Goal: Transaction & Acquisition: Purchase product/service

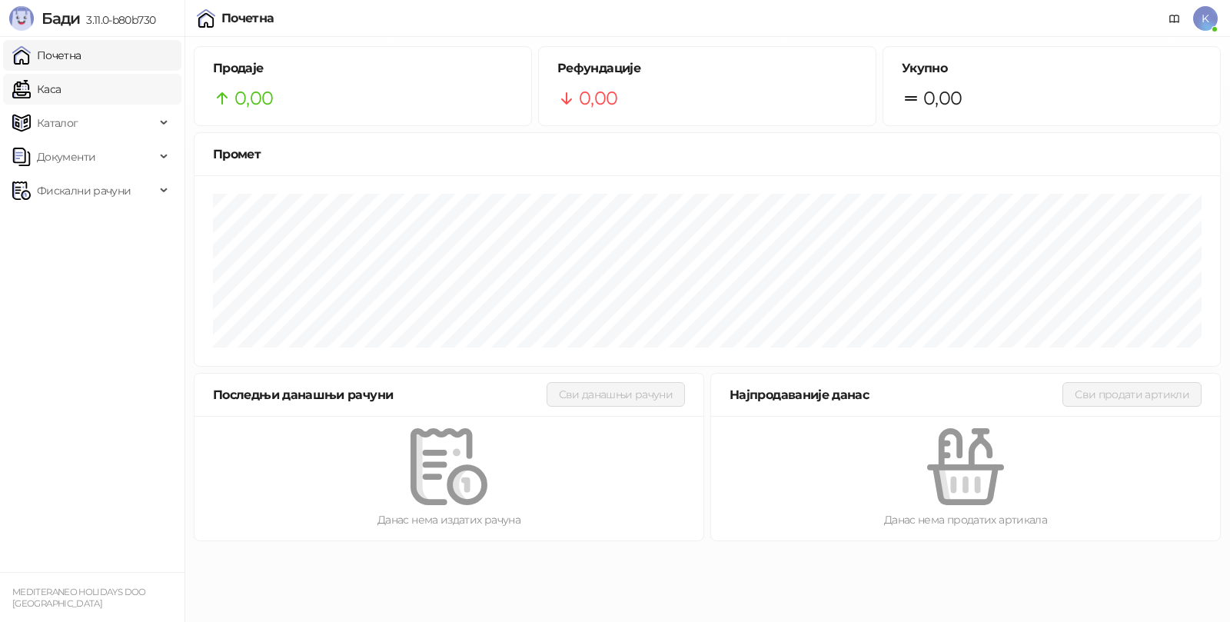
click at [61, 81] on link "Каса" at bounding box center [36, 89] width 48 height 31
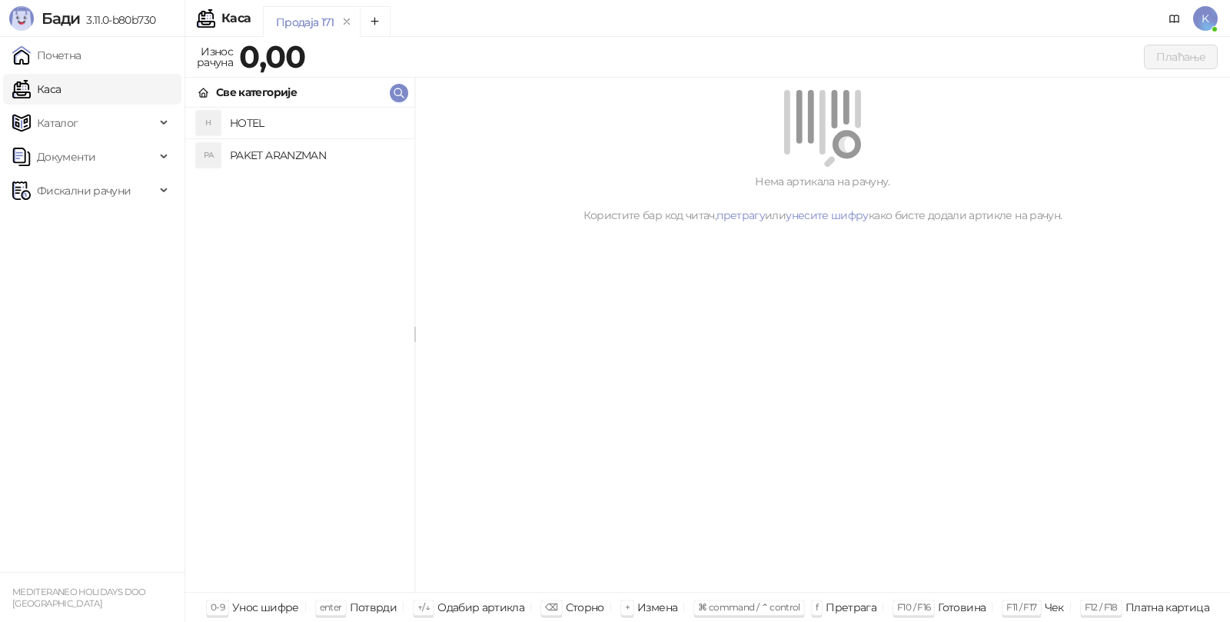
click at [277, 151] on h4 "PAKET ARANZMAN" at bounding box center [316, 155] width 172 height 25
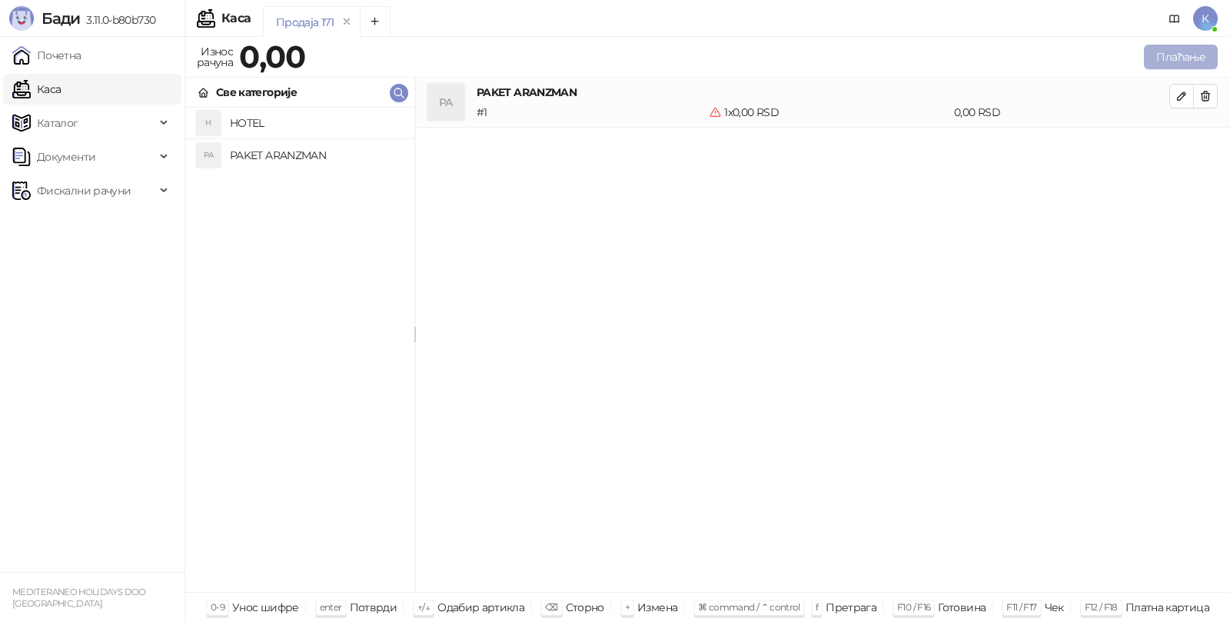
click at [1171, 51] on button "Плаћање" at bounding box center [1181, 57] width 74 height 25
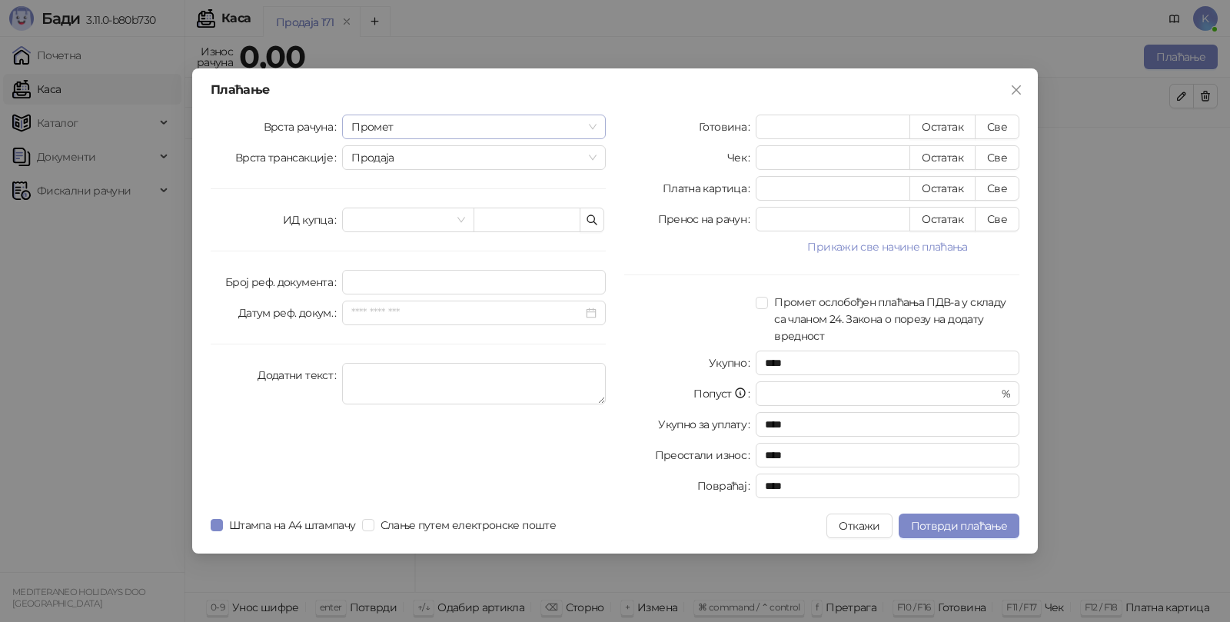
click at [373, 124] on span "Промет" at bounding box center [473, 126] width 245 height 23
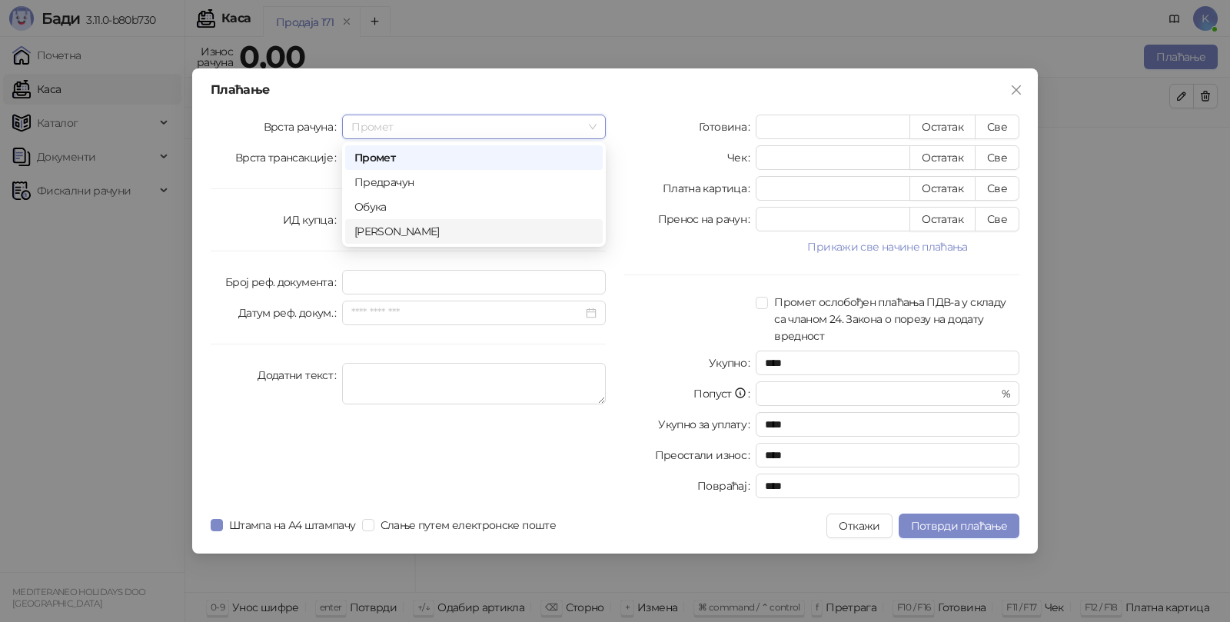
click at [373, 230] on div "[PERSON_NAME]" at bounding box center [473, 231] width 239 height 17
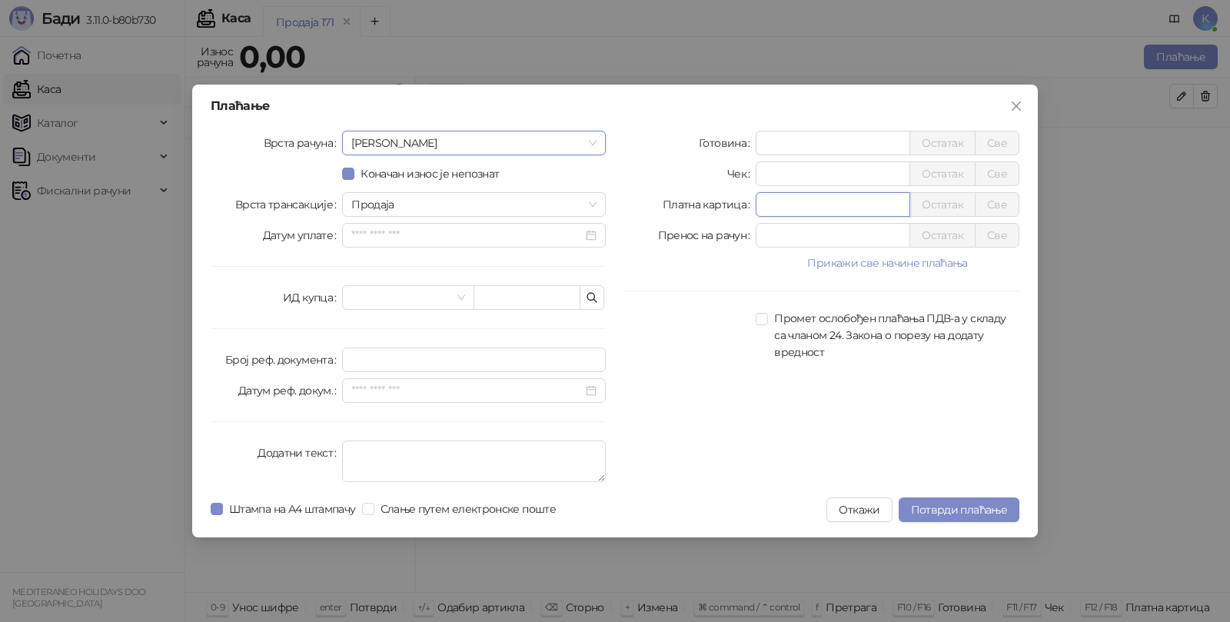
click at [768, 206] on input "*" at bounding box center [832, 204] width 153 height 23
type input "******"
click at [380, 448] on textarea "Додатни текст" at bounding box center [474, 460] width 264 height 41
type textarea "*********"
click at [924, 503] on span "Потврди плаћање" at bounding box center [959, 510] width 96 height 14
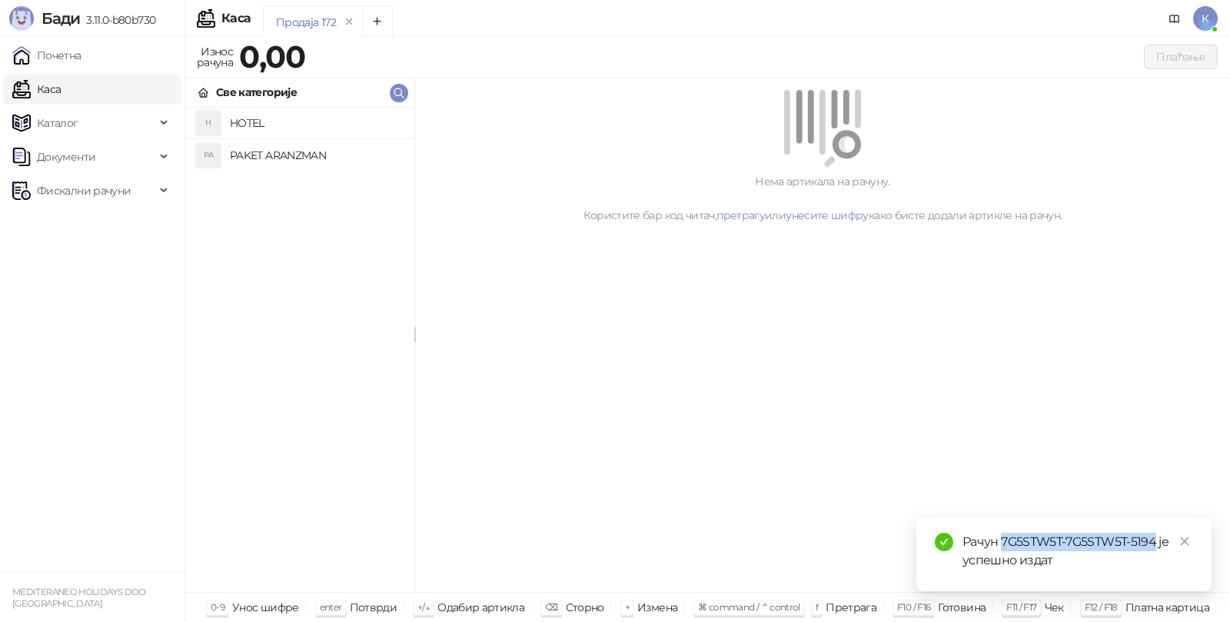
drag, startPoint x: 1003, startPoint y: 539, endPoint x: 1154, endPoint y: 539, distance: 151.4
click at [1154, 539] on div "Рачун 7G5STW5T-7G5STW5T-5194 је успешно издат" at bounding box center [1077, 551] width 231 height 37
copy div "7G5STW5T-7G5STW5T-5194"
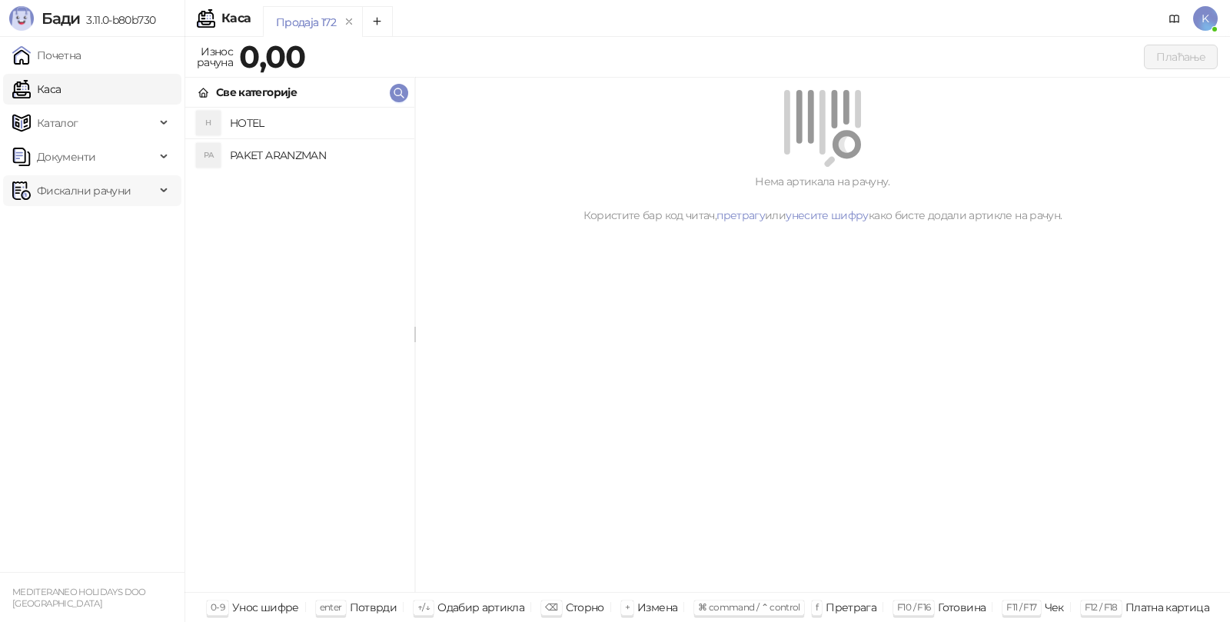
click at [92, 194] on span "Фискални рачуни" at bounding box center [84, 190] width 94 height 31
click at [92, 217] on link "Издати рачуни" at bounding box center [69, 224] width 103 height 31
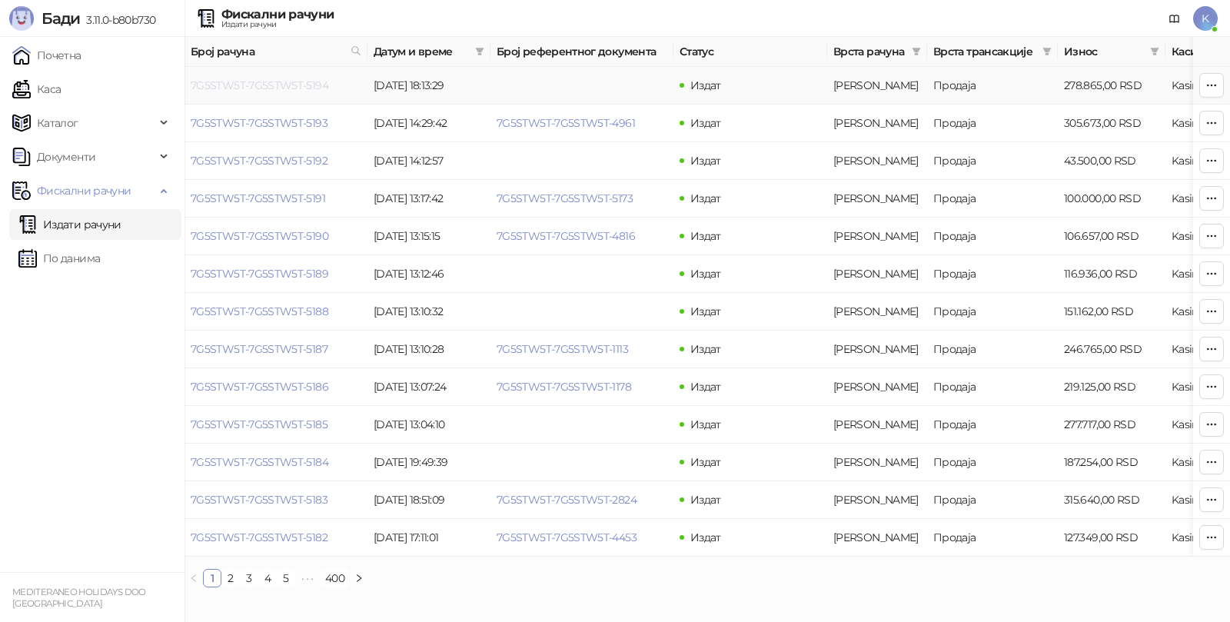
click at [272, 85] on link "7G5STW5T-7G5STW5T-5194" at bounding box center [260, 85] width 138 height 14
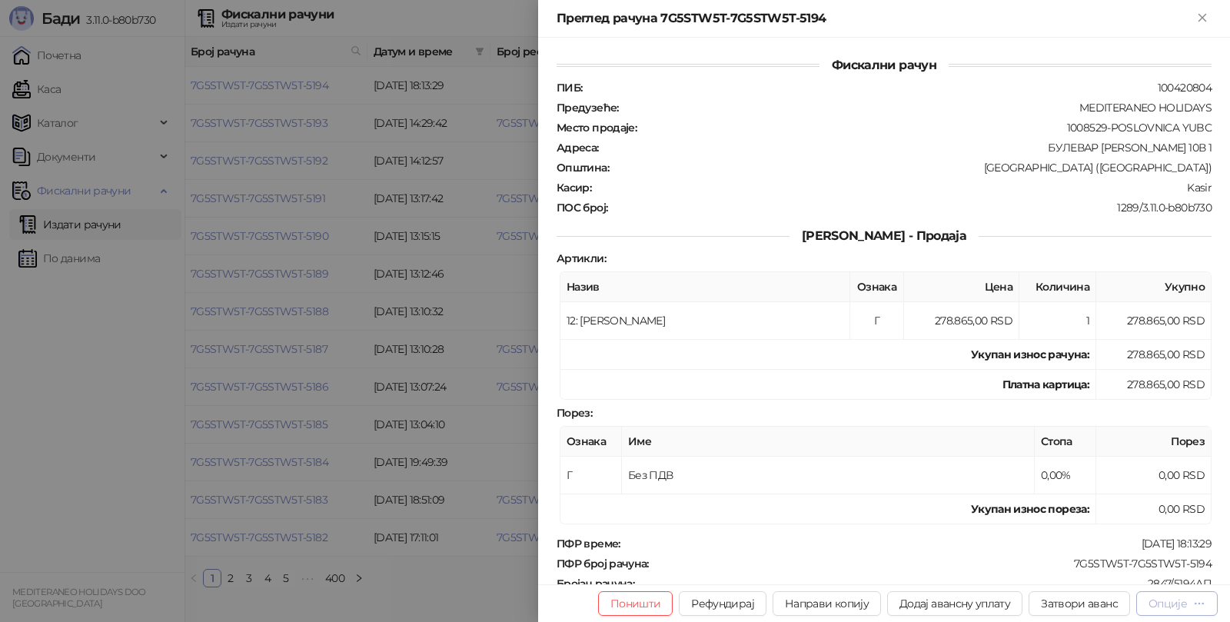
click at [1176, 598] on div "Опције" at bounding box center [1167, 603] width 38 height 14
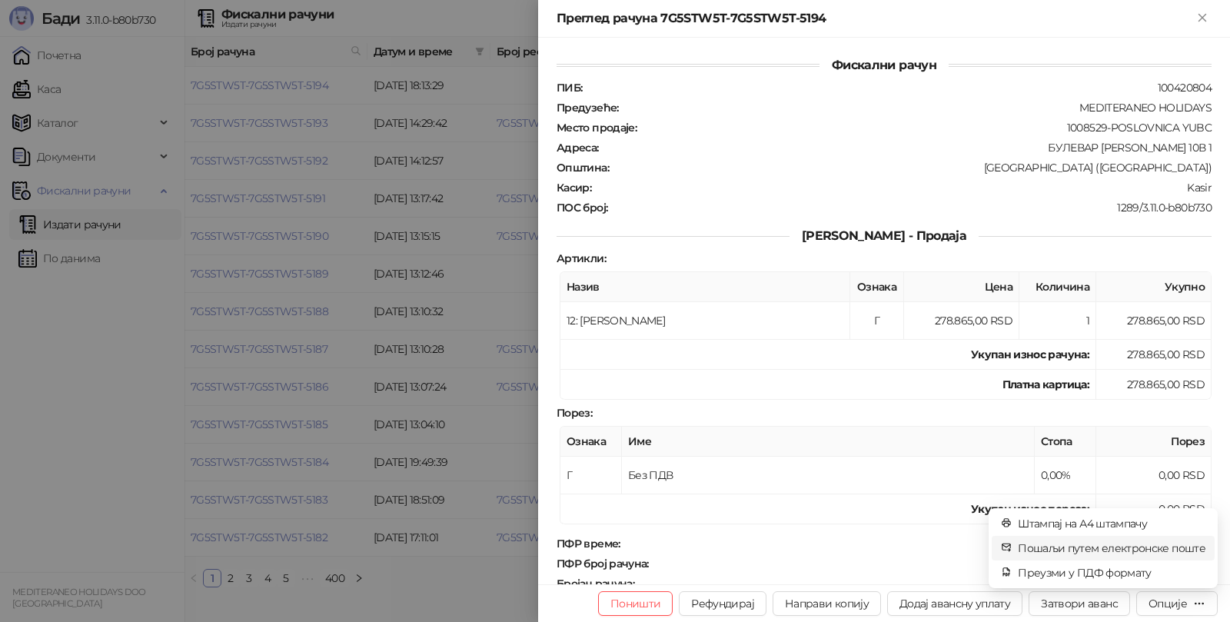
click at [1071, 547] on span "Пошаљи путем електронске поште" at bounding box center [1111, 547] width 188 height 17
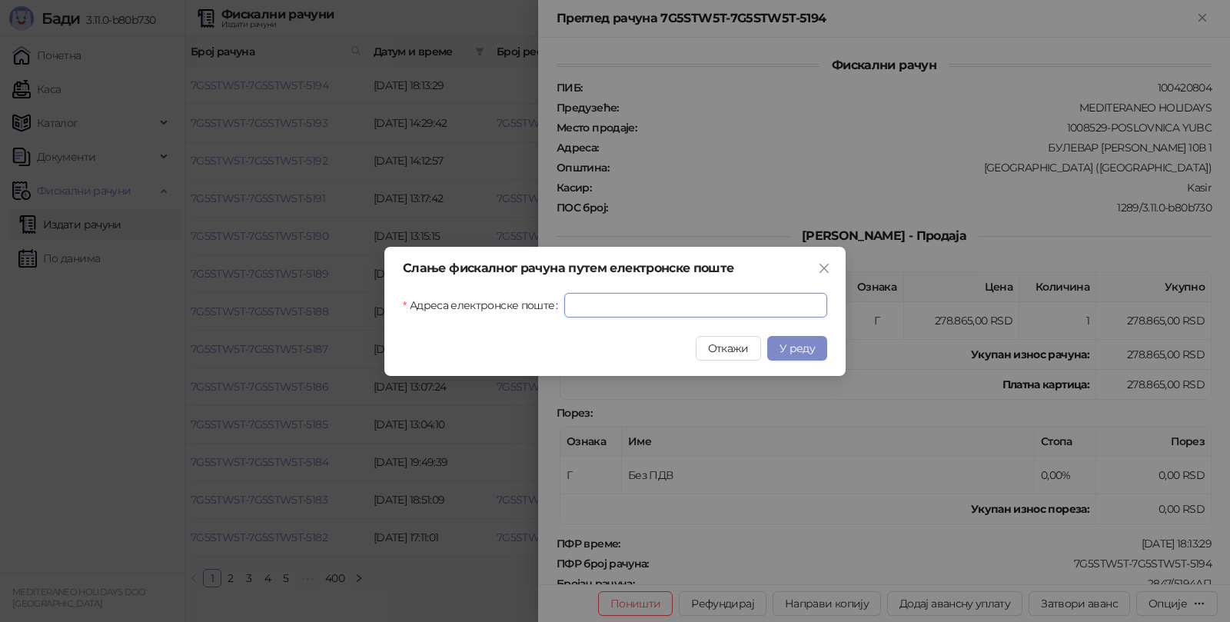
click at [634, 310] on input "Адреса електронске поште" at bounding box center [695, 305] width 263 height 25
paste input "**********"
click at [801, 347] on span "У реду" at bounding box center [796, 348] width 35 height 14
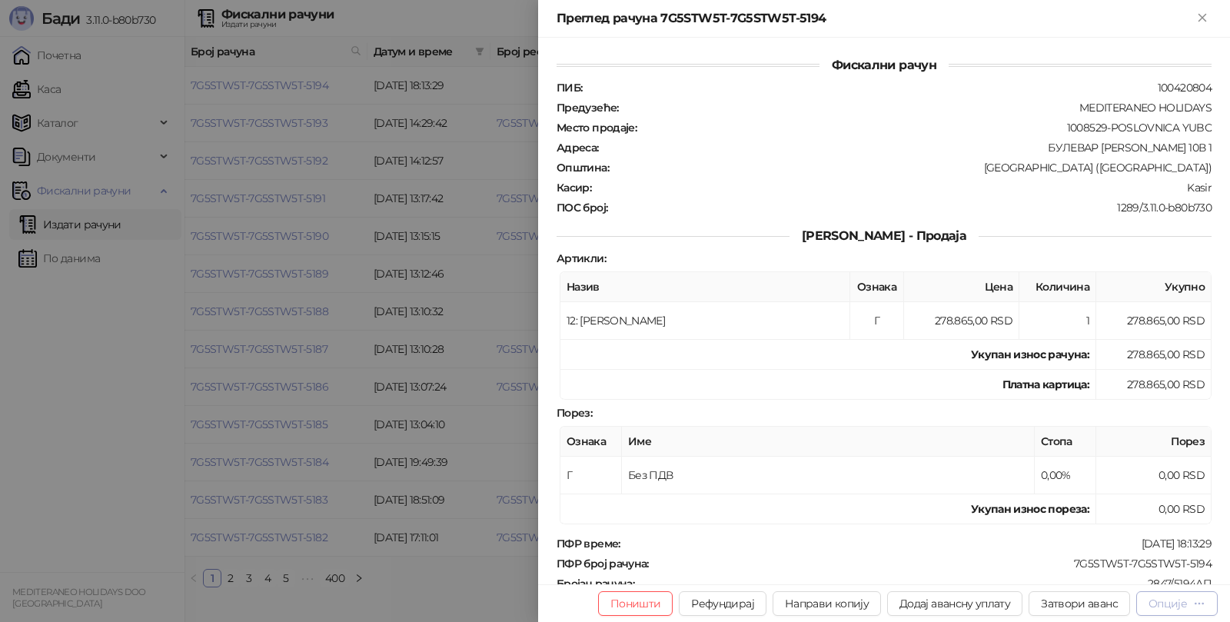
click at [1155, 604] on div "Опције" at bounding box center [1167, 603] width 38 height 14
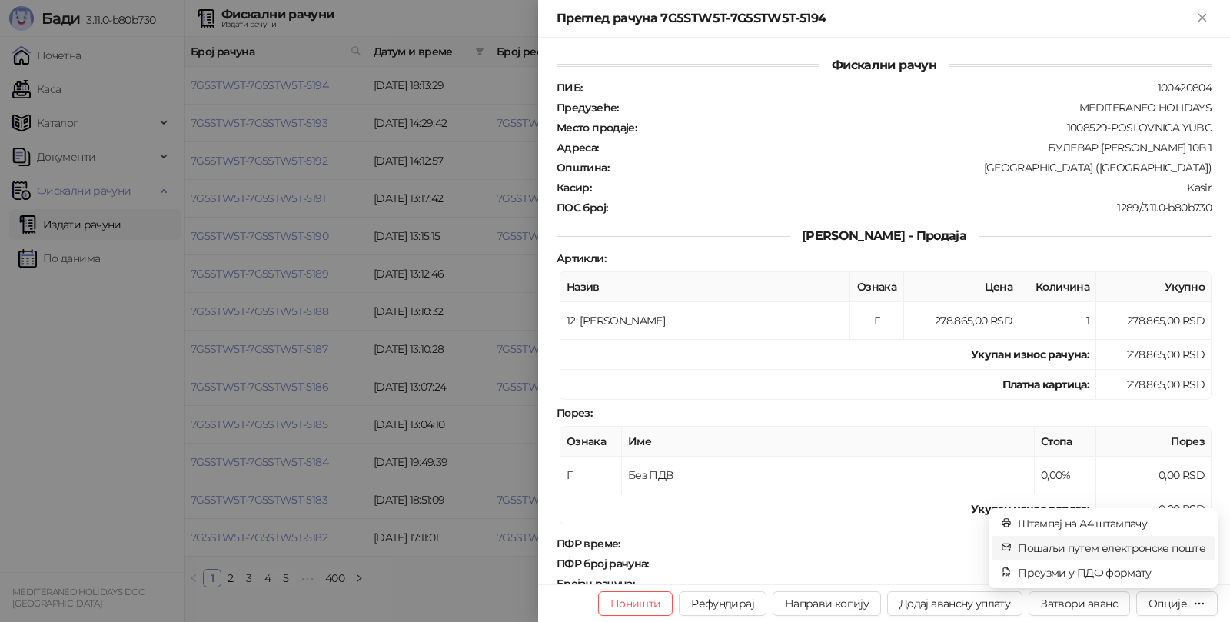
click at [1087, 543] on span "Пошаљи путем електронске поште" at bounding box center [1111, 547] width 188 height 17
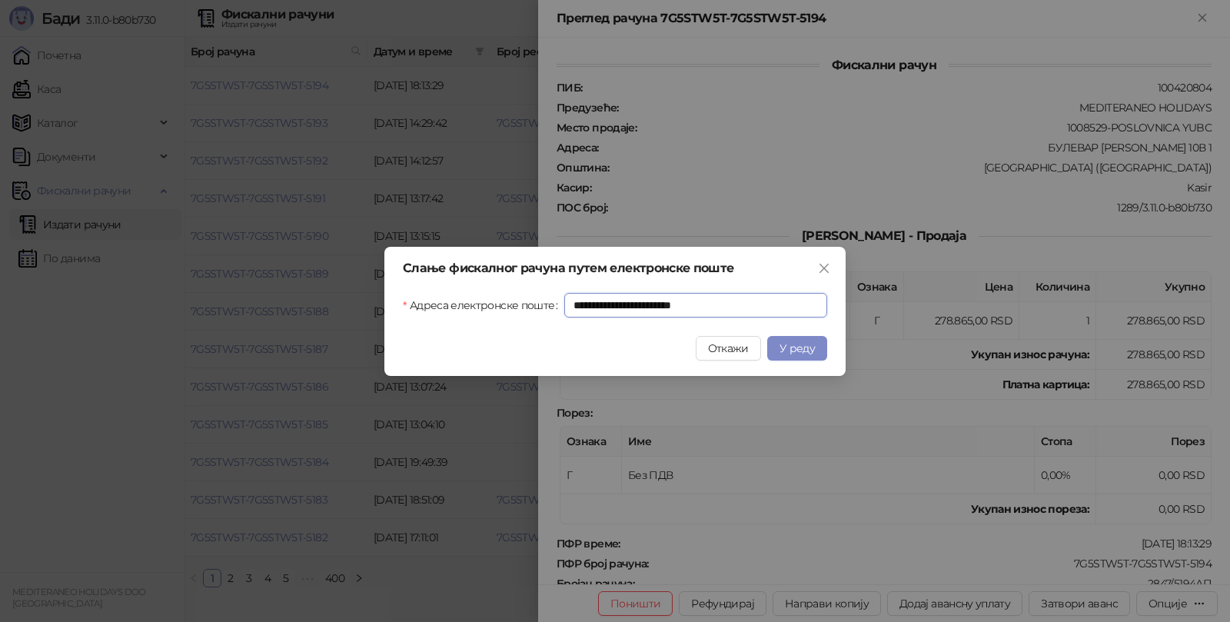
drag, startPoint x: 622, startPoint y: 298, endPoint x: 391, endPoint y: 305, distance: 230.7
click at [391, 305] on div "**********" at bounding box center [614, 311] width 461 height 129
paste input "text"
type input "**********"
click at [801, 349] on span "У реду" at bounding box center [796, 348] width 35 height 14
